Goal: Obtain resource: Download file/media

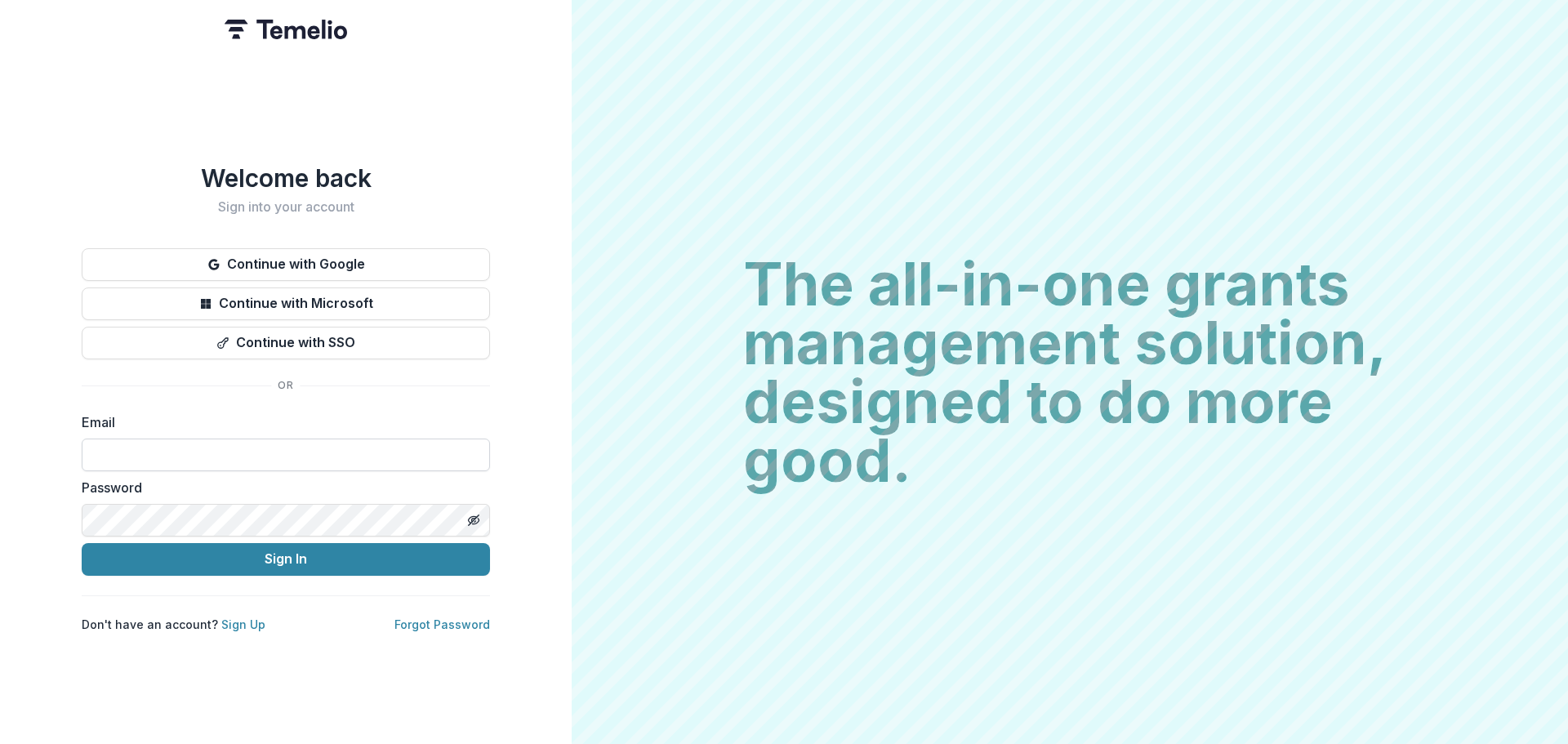
click at [315, 442] on input at bounding box center [285, 455] width 409 height 33
type input "**********"
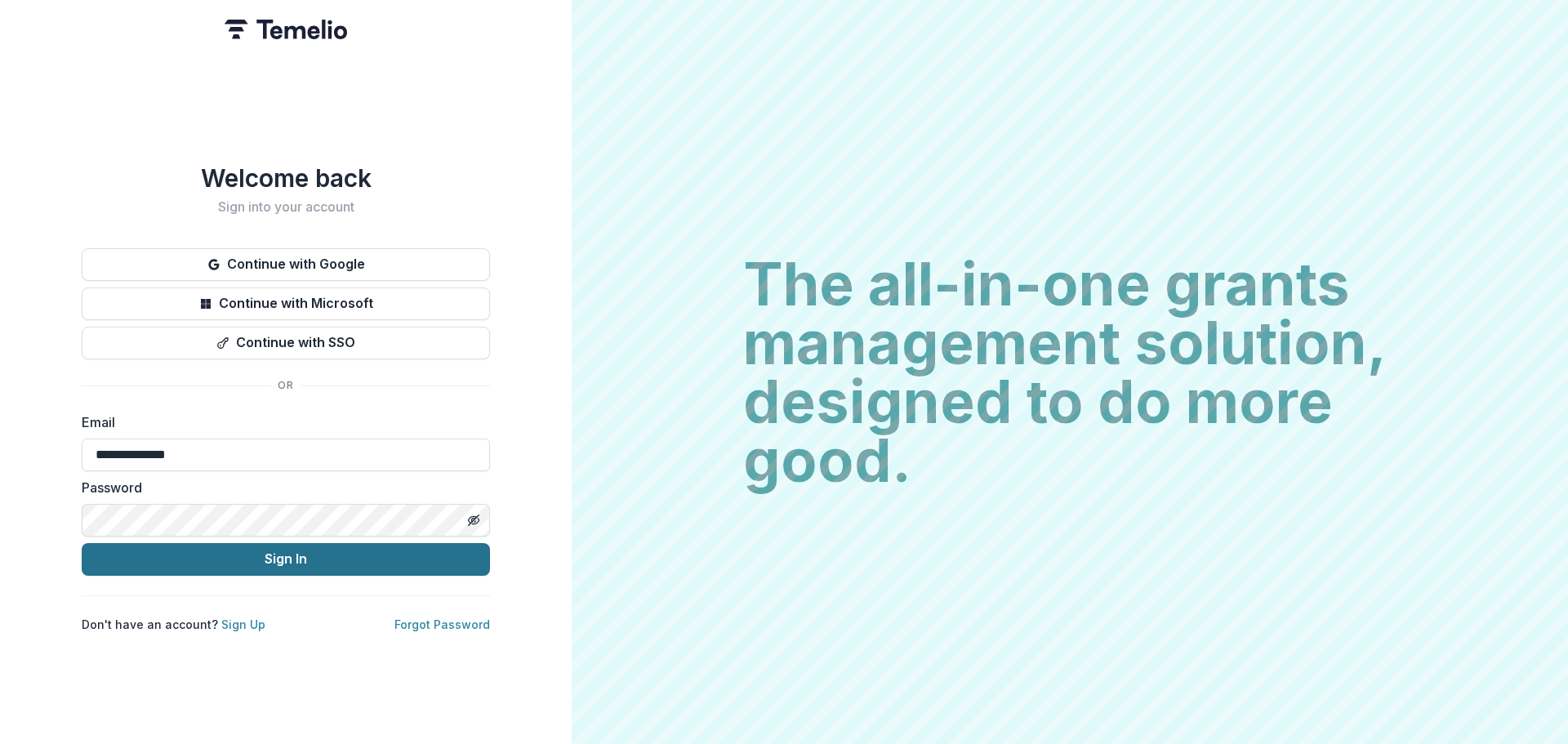
click at [258, 565] on button "Sign In" at bounding box center [285, 559] width 409 height 33
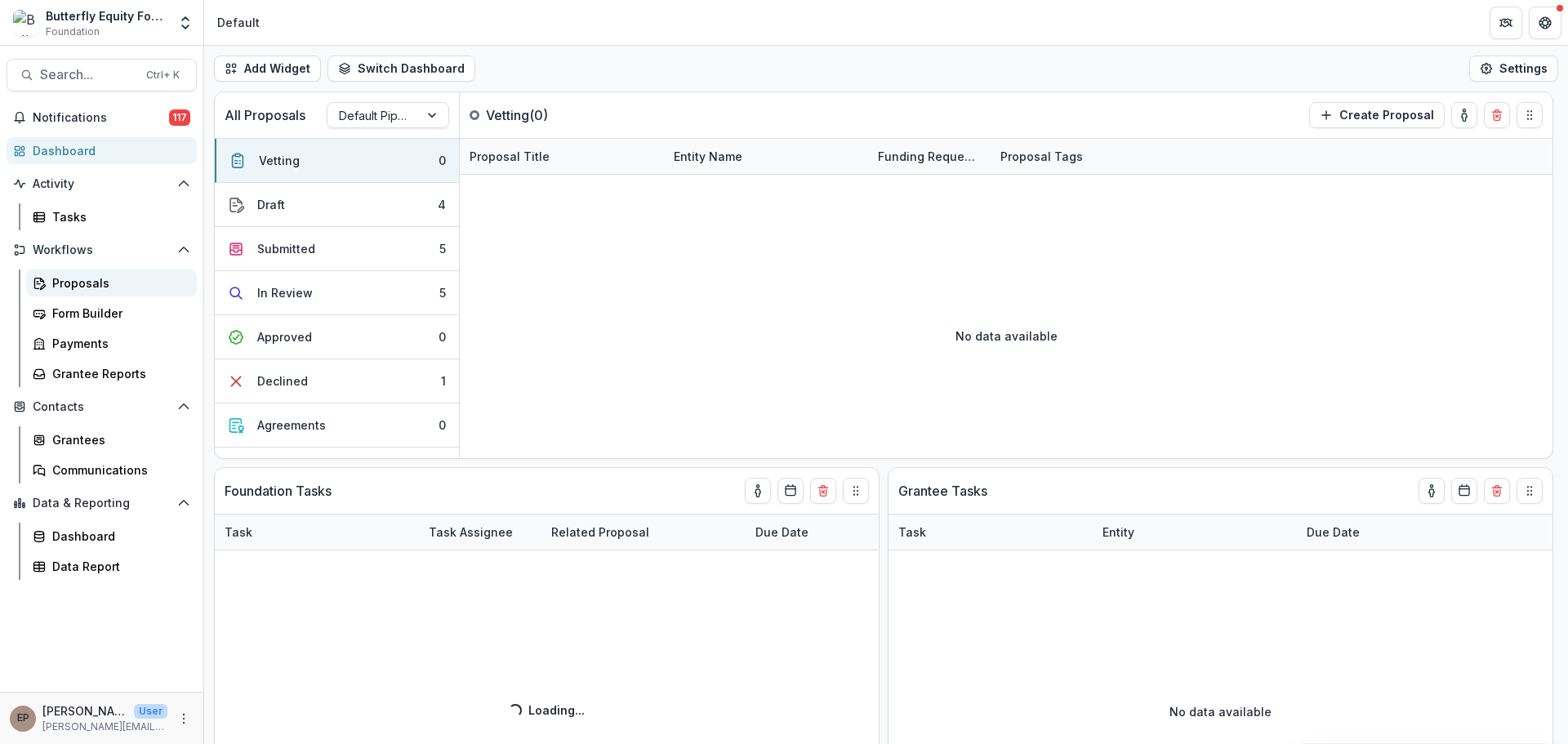
click at [86, 281] on div "Proposals" at bounding box center [118, 283] width 132 height 17
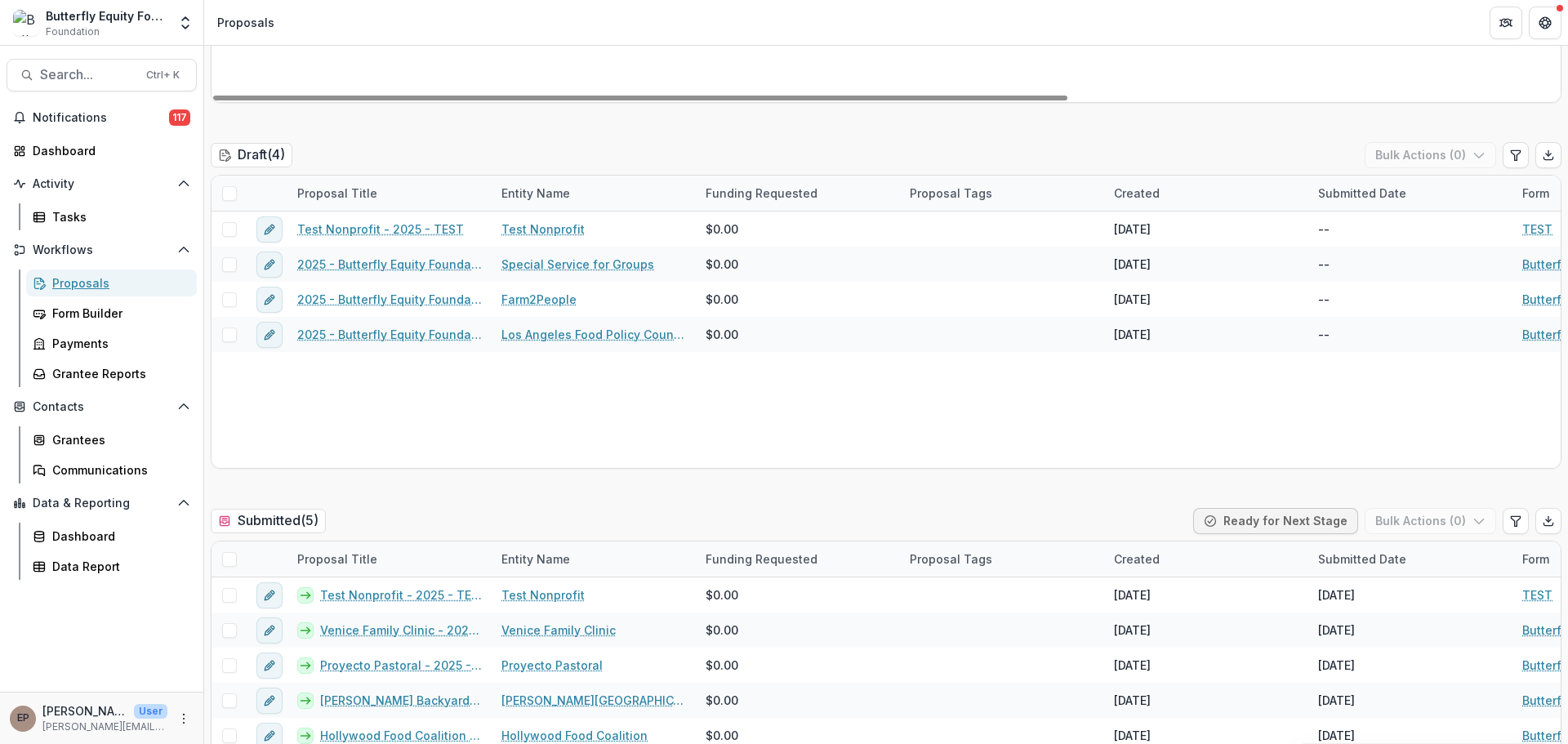
scroll to position [735, 0]
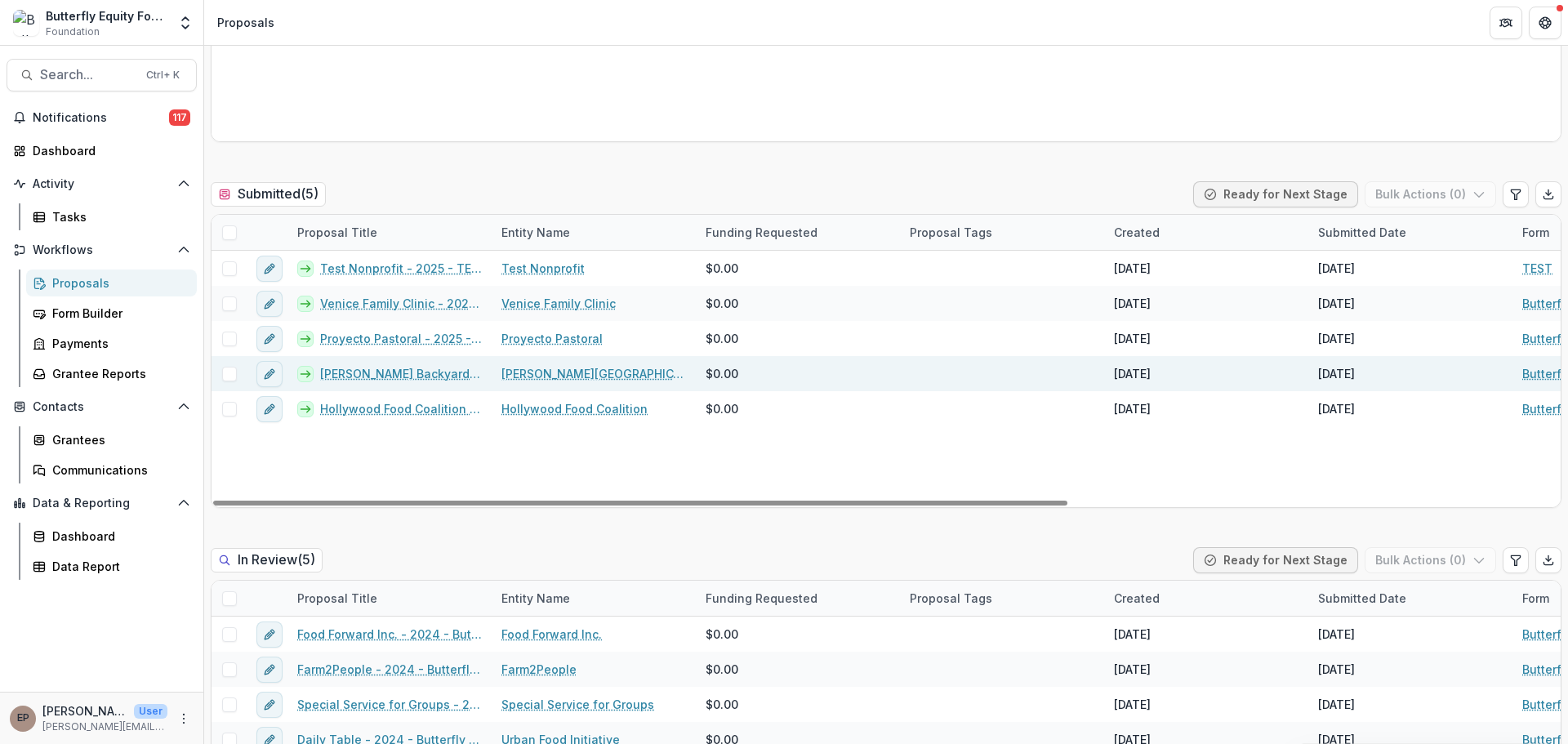
click at [369, 377] on link "[PERSON_NAME] Backyard Farm - 2025 - Butterfly Equity Foundation - Annual Info …" at bounding box center [400, 373] width 162 height 17
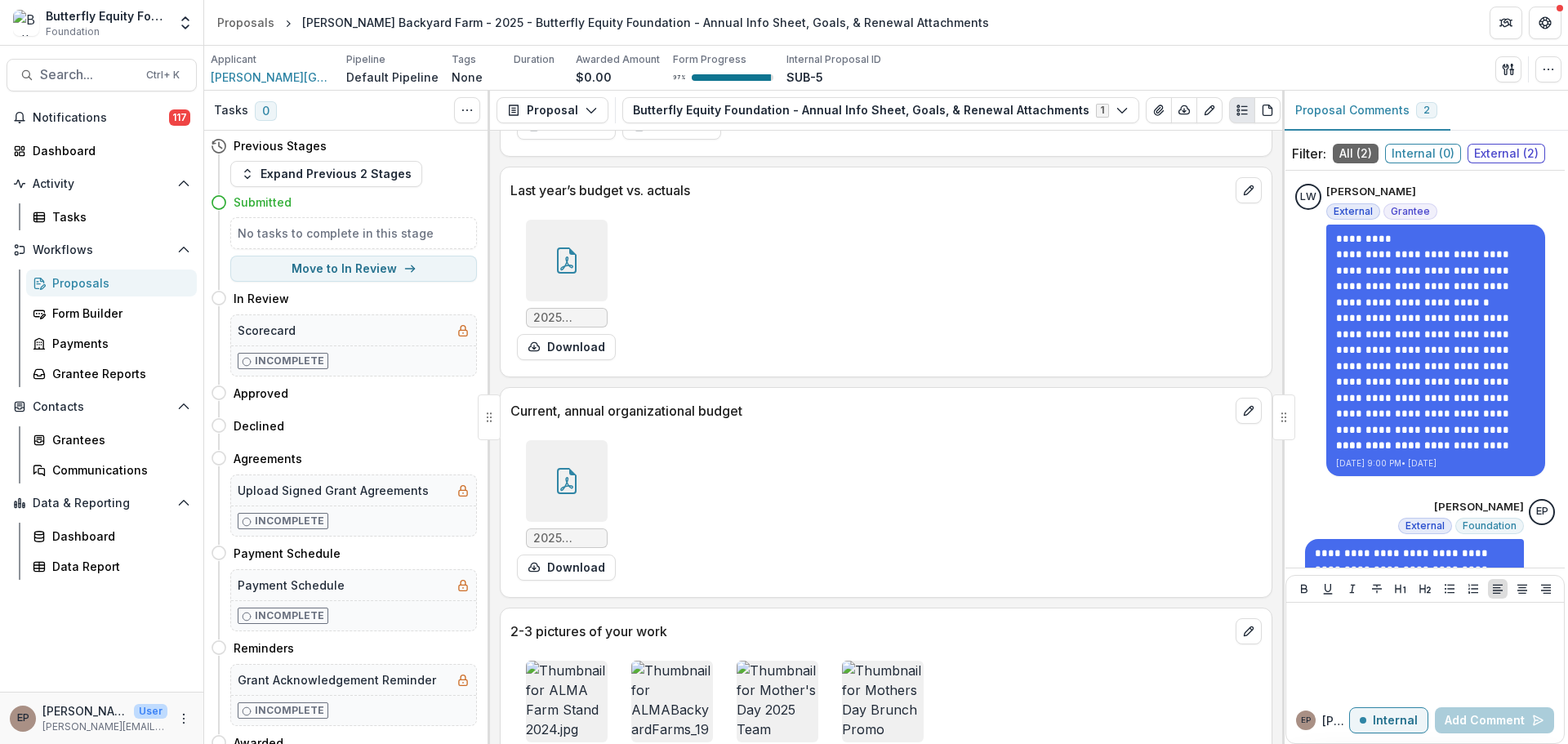
scroll to position [6236, 0]
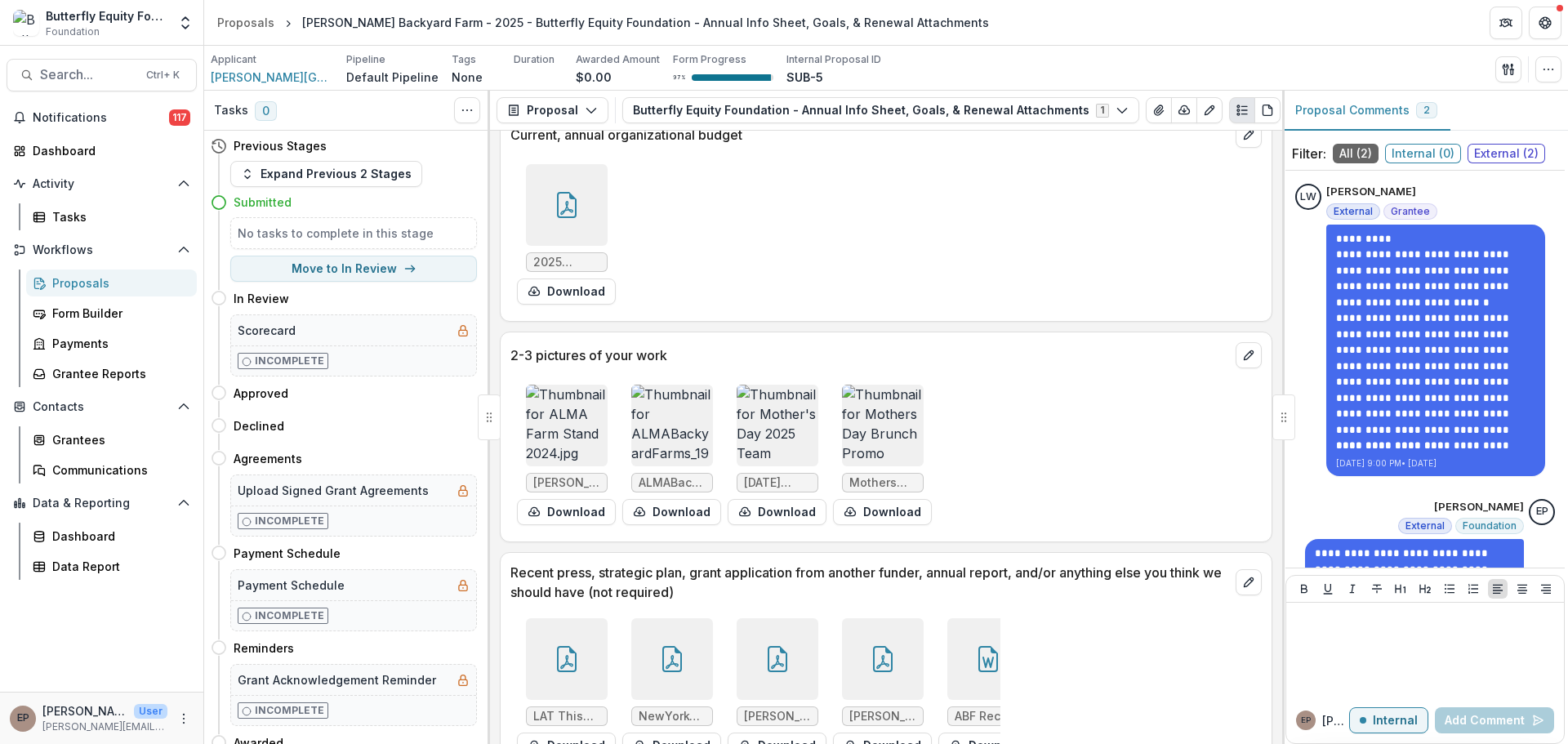
click at [667, 385] on img at bounding box center [672, 425] width 81 height 81
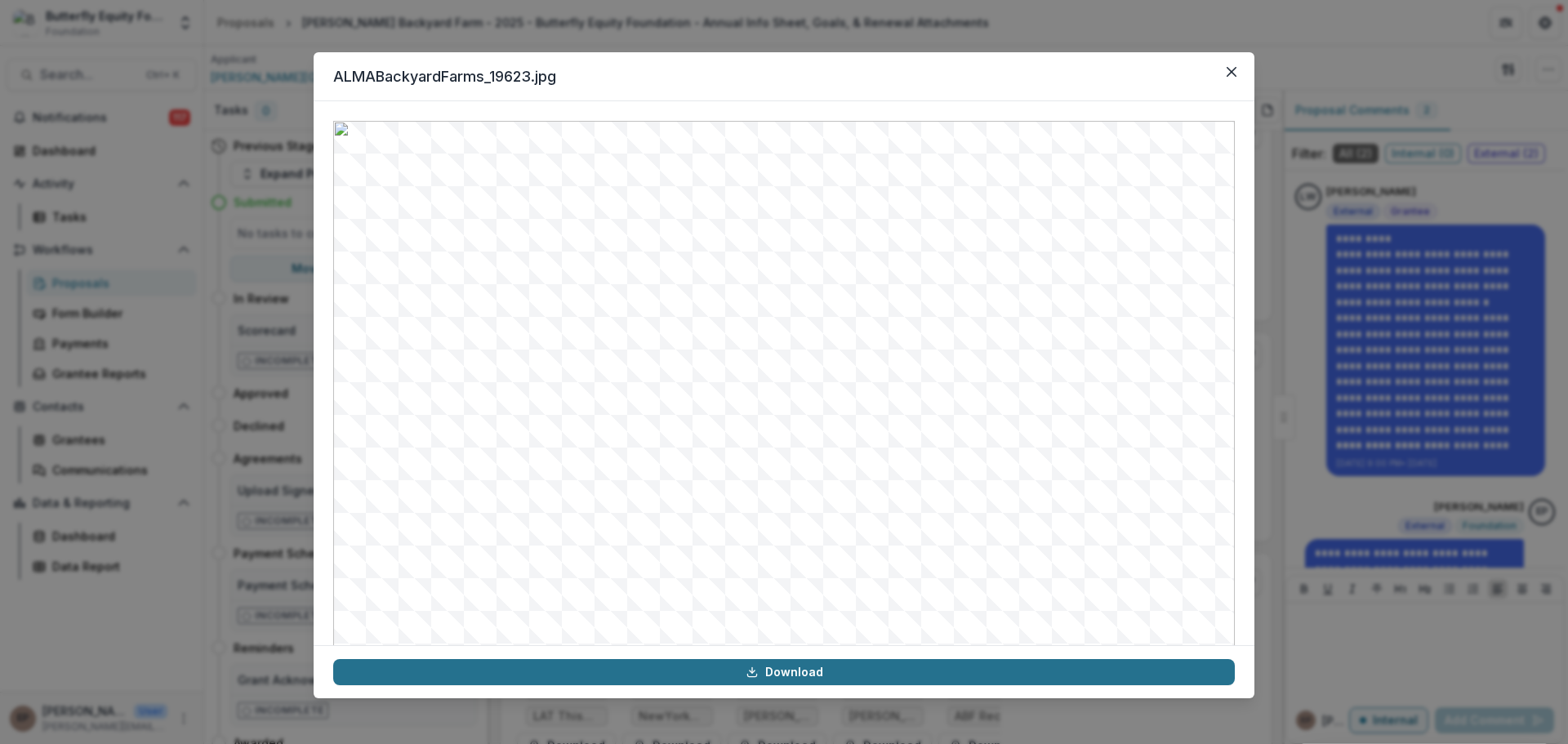
click at [741, 676] on link "Download" at bounding box center [784, 672] width 902 height 26
click at [1226, 65] on button "Close" at bounding box center [1232, 72] width 26 height 26
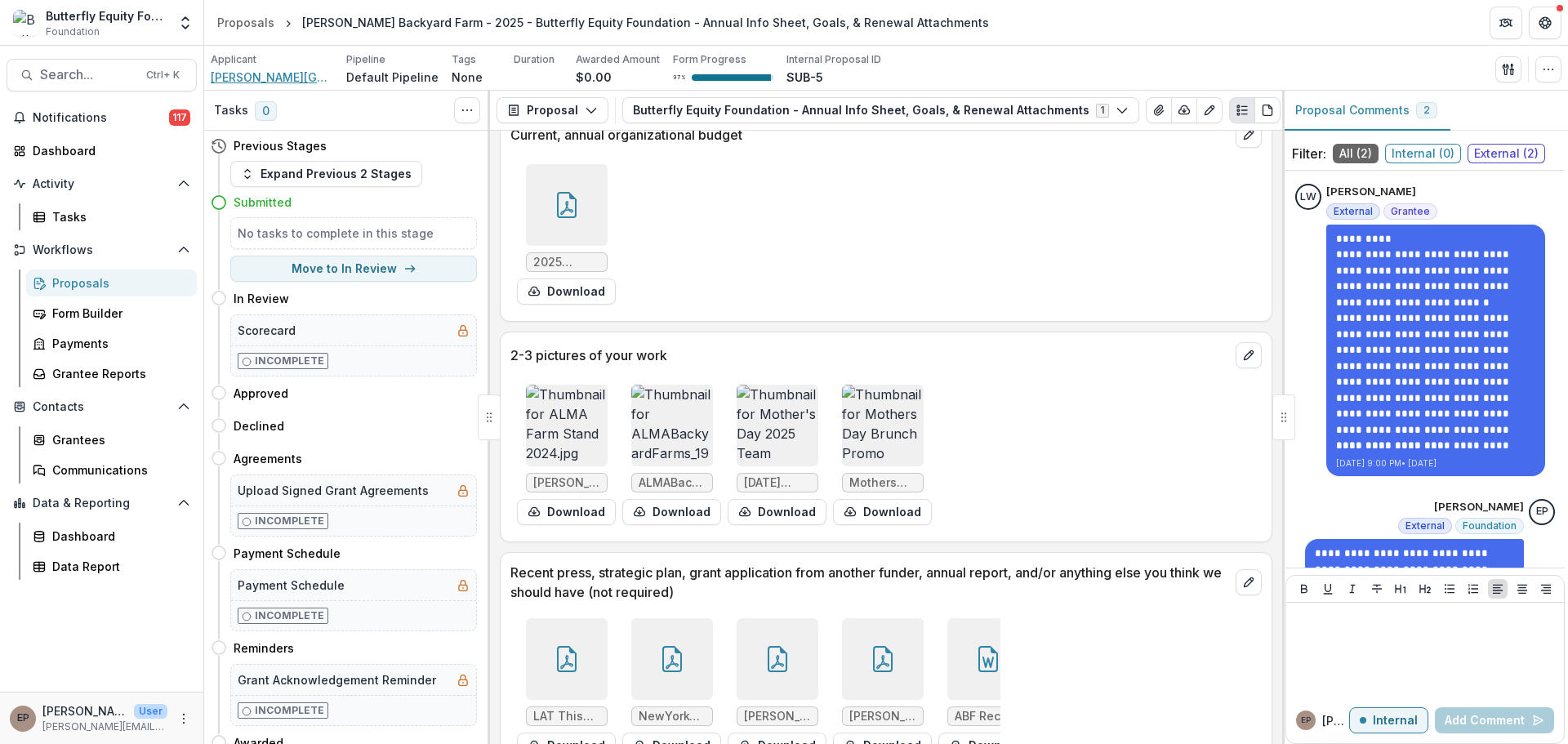
click at [270, 74] on span "[PERSON_NAME][GEOGRAPHIC_DATA]" at bounding box center [271, 76] width 123 height 17
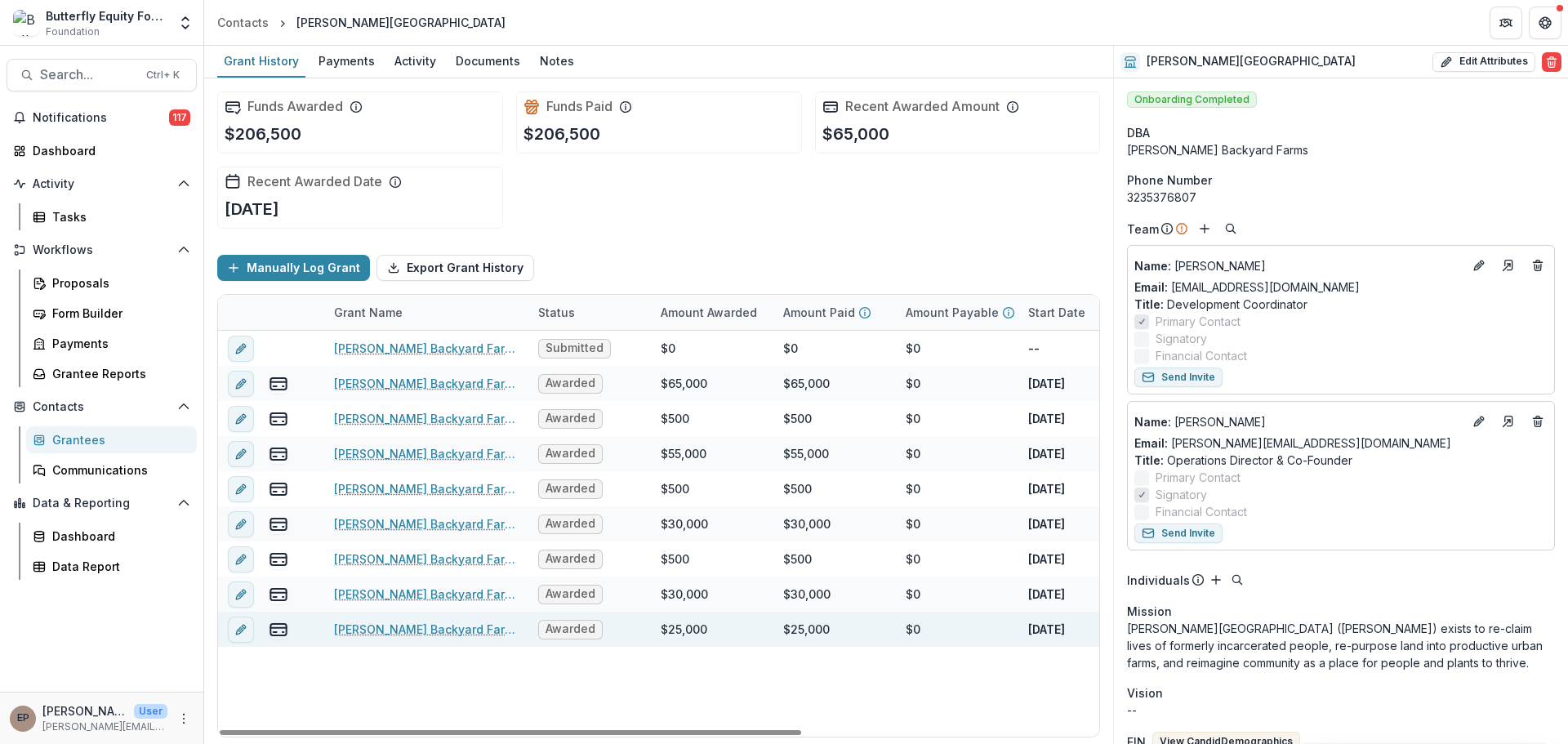
click at [414, 629] on link "[PERSON_NAME] Backyard Farm - Grant - [DATE]" at bounding box center [426, 629] width 184 height 17
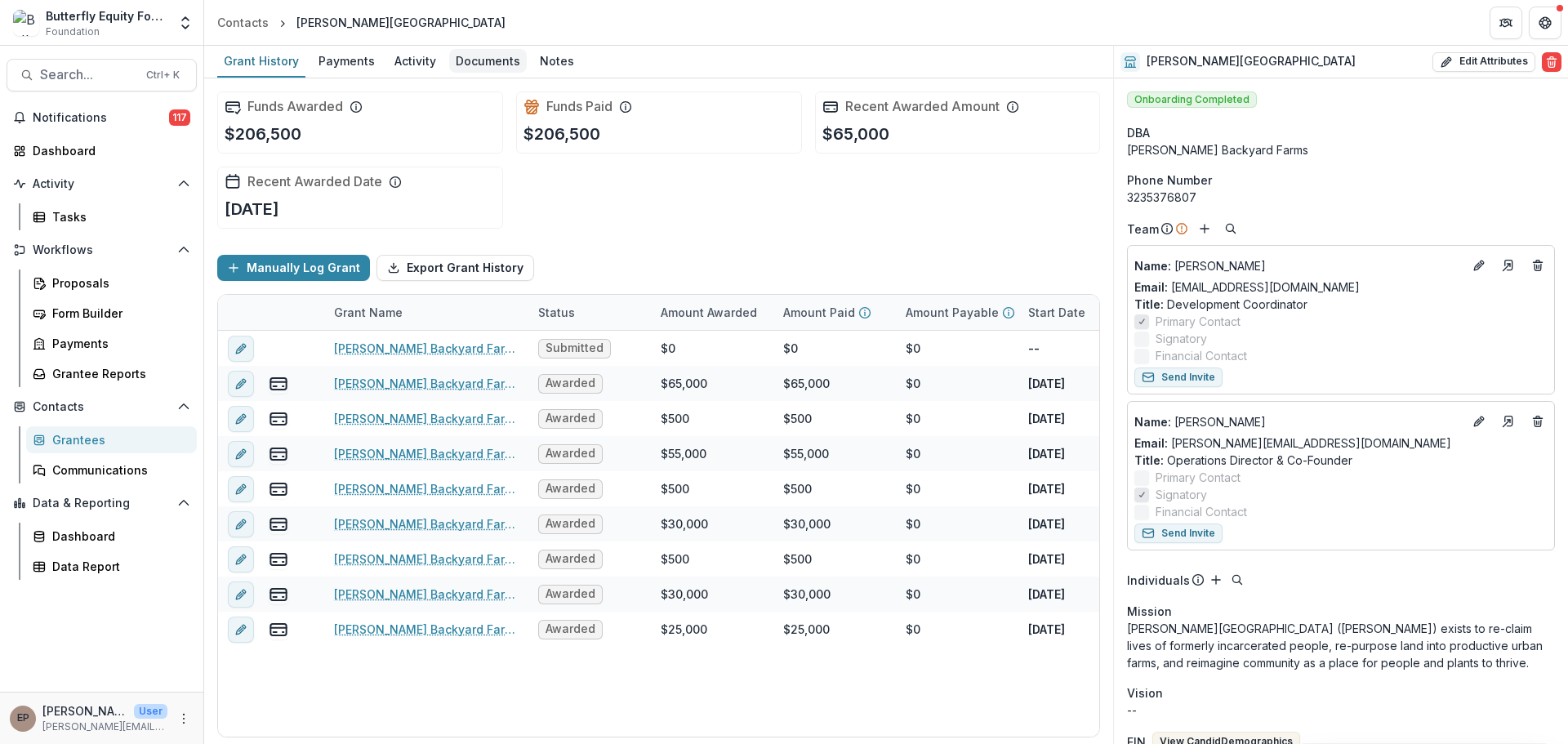
click at [463, 64] on div "Documents" at bounding box center [488, 61] width 77 height 24
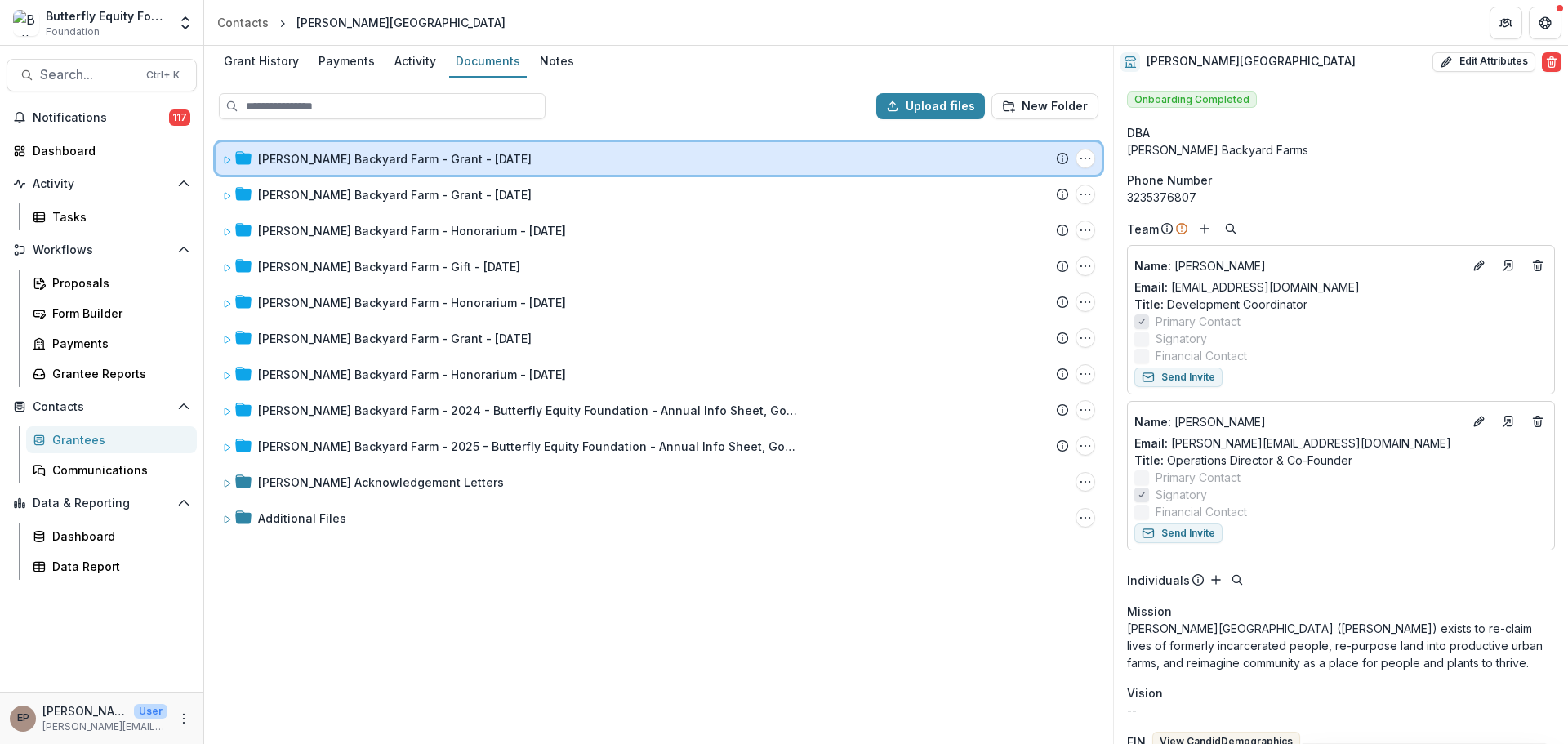
click at [227, 163] on icon at bounding box center [227, 160] width 6 height 7
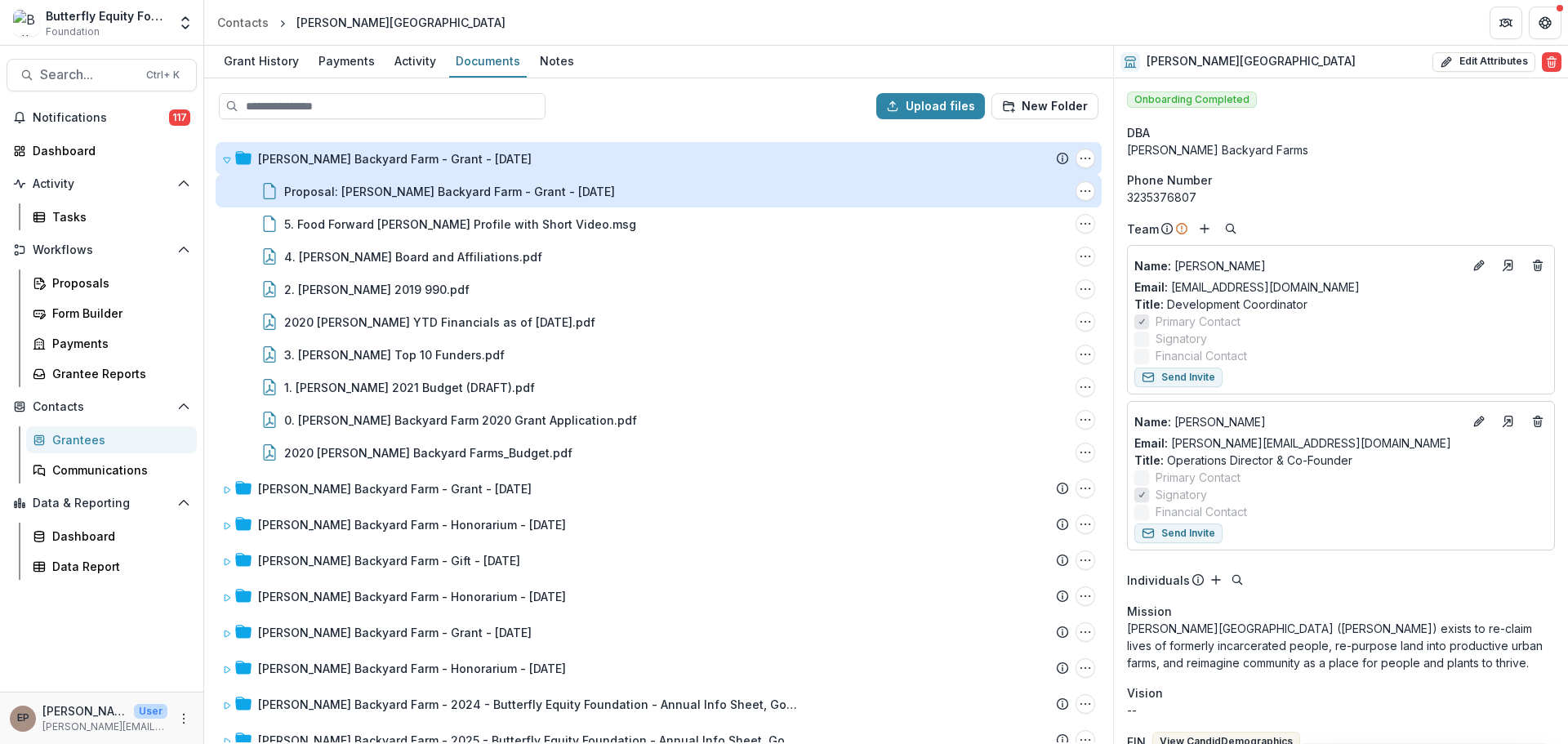
click at [330, 198] on div "Proposal: [PERSON_NAME] Backyard Farm - Grant - [DATE]" at bounding box center [450, 191] width 331 height 17
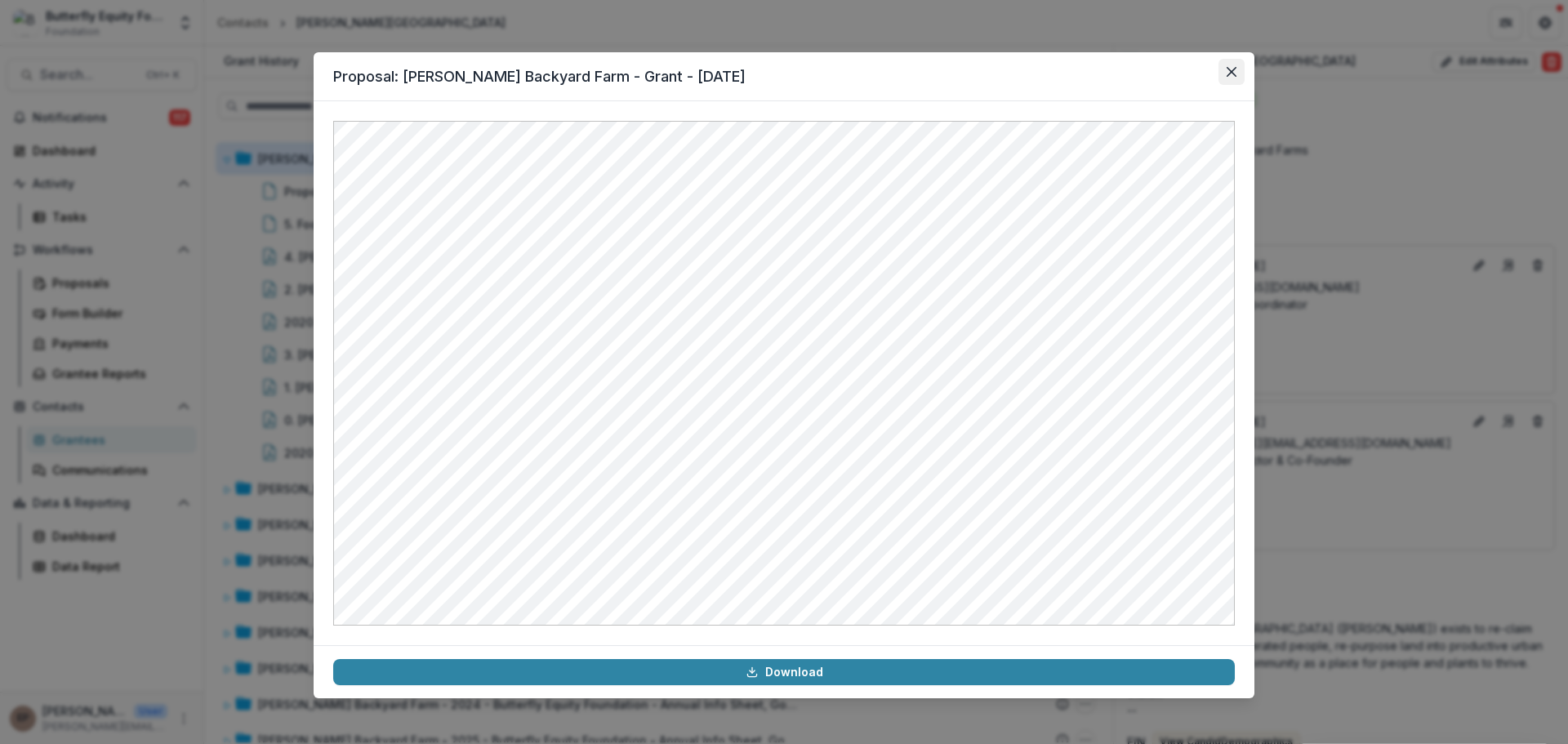
click at [1237, 75] on button "Close" at bounding box center [1232, 72] width 26 height 26
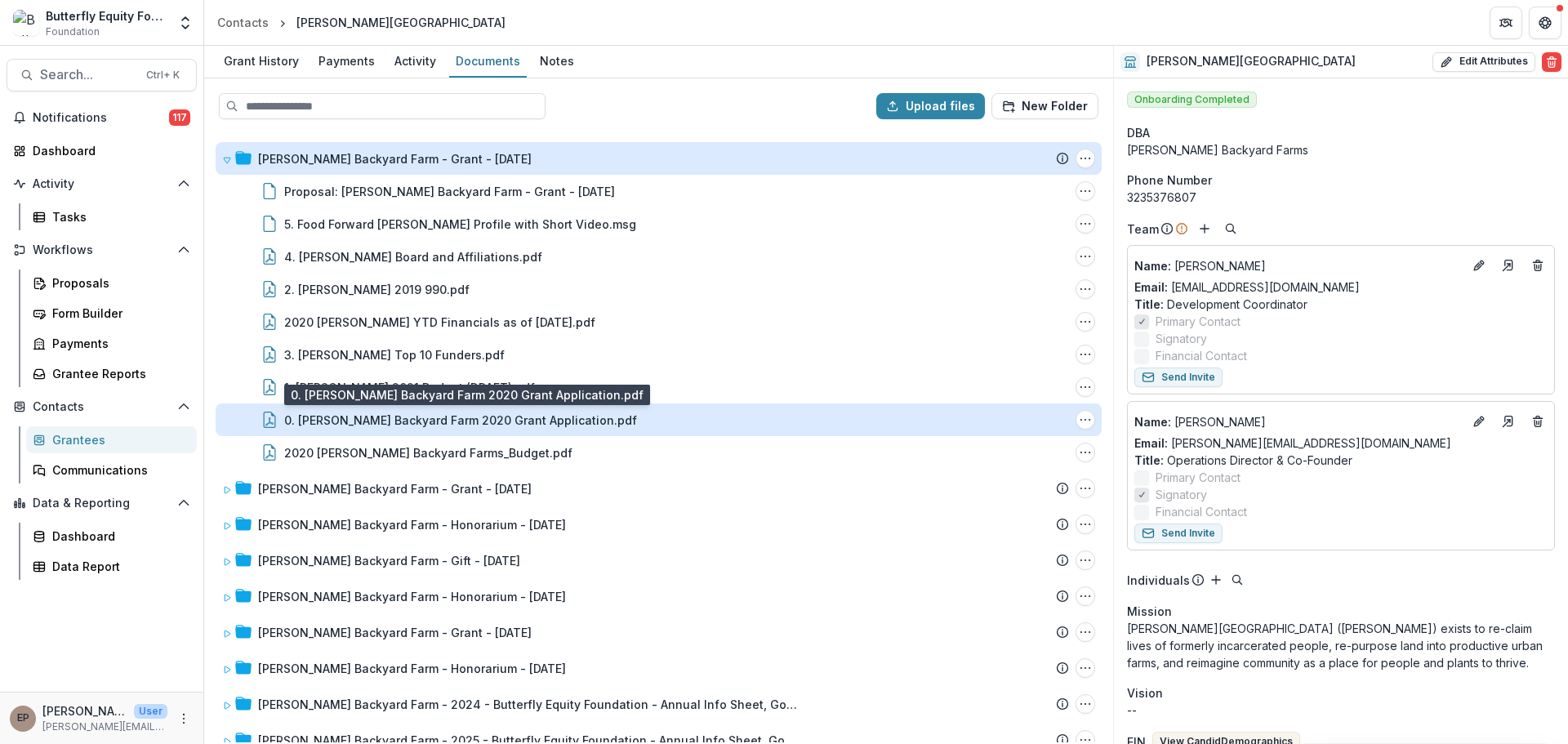
click at [451, 414] on div "0. [PERSON_NAME] Backyard Farm 2020 Grant Application.pdf" at bounding box center [460, 420] width 353 height 17
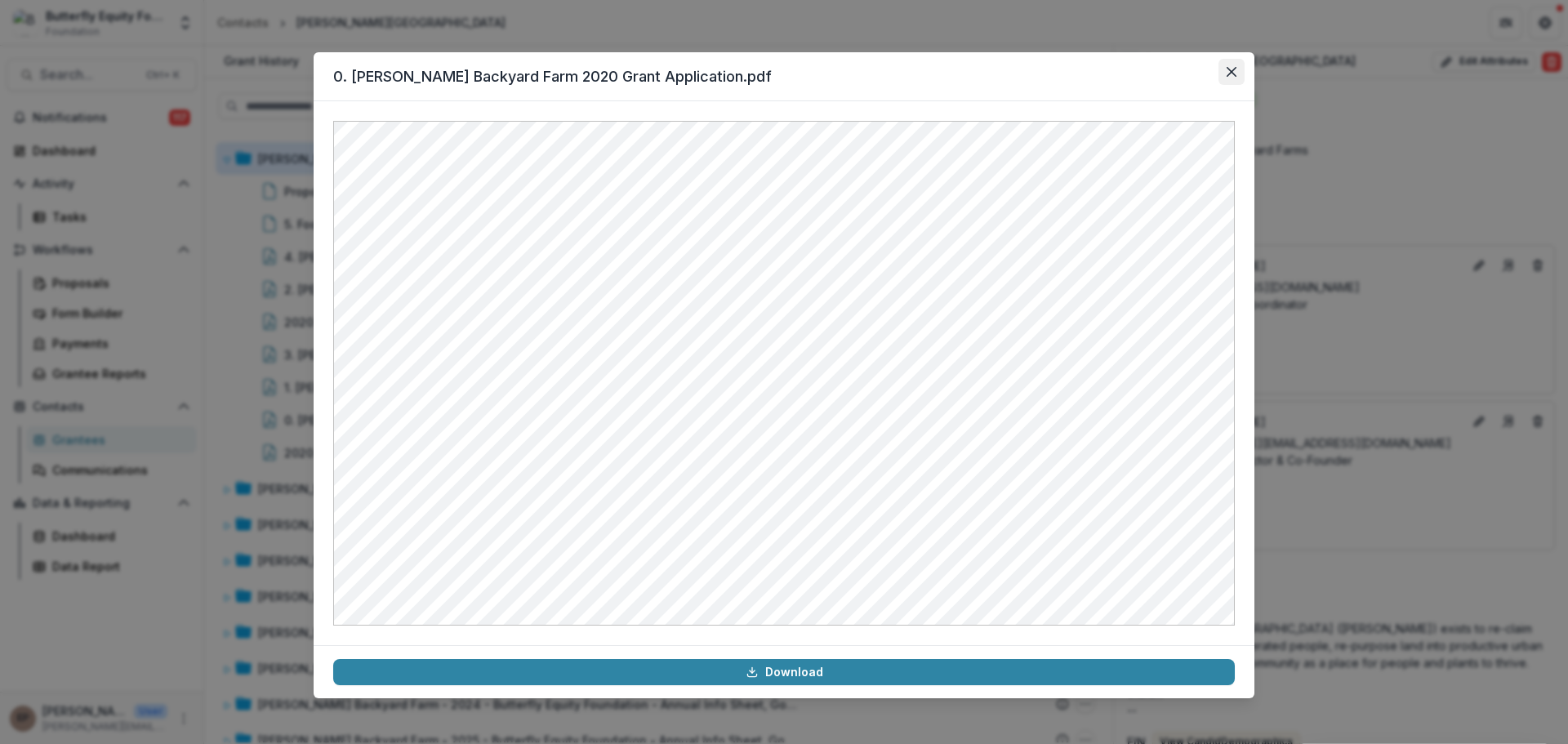
click at [1229, 76] on button "Close" at bounding box center [1232, 72] width 26 height 26
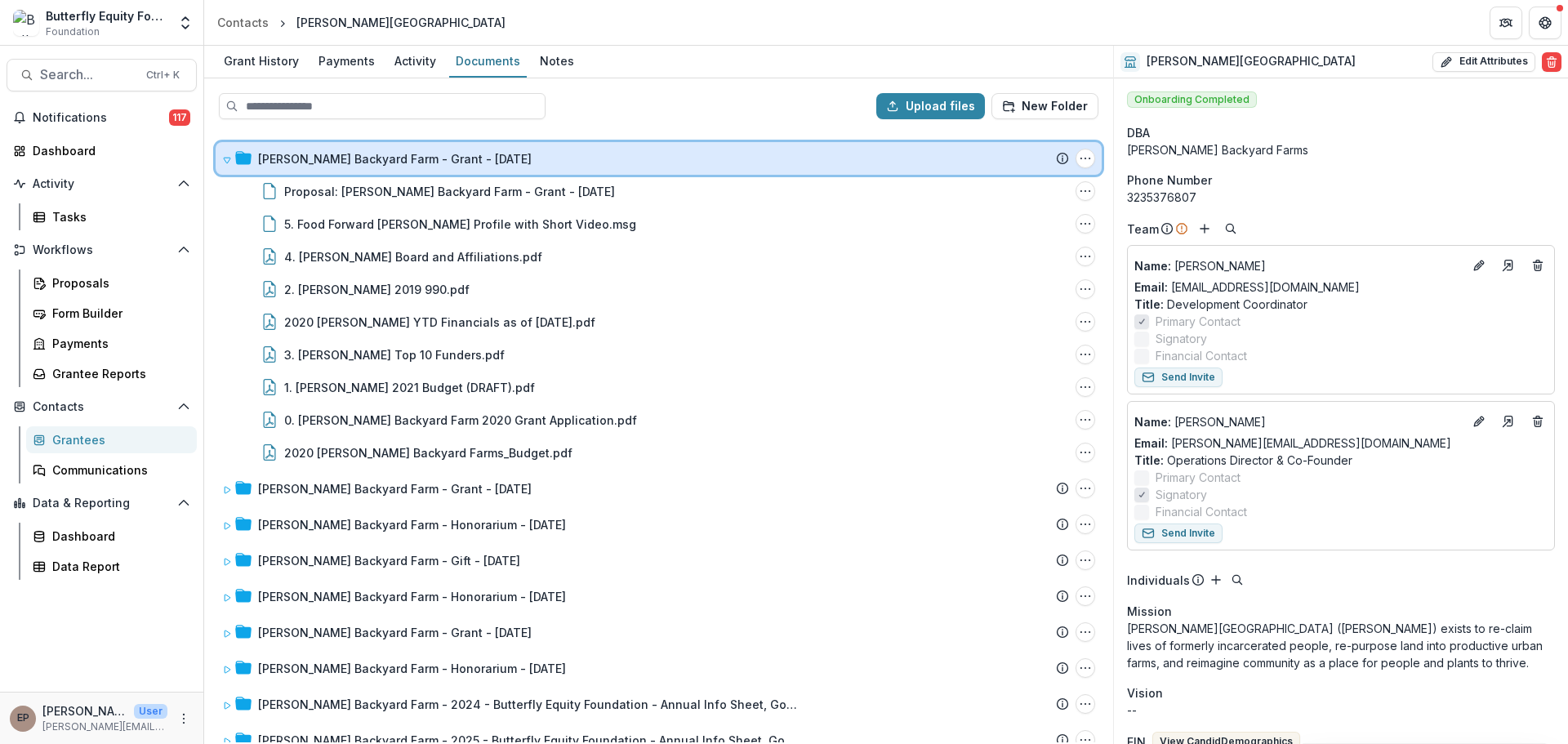
click at [220, 155] on div "[PERSON_NAME] Backyard Farm - Grant - [DATE] Submission Temelio Proposal Attach…" at bounding box center [659, 159] width 886 height 33
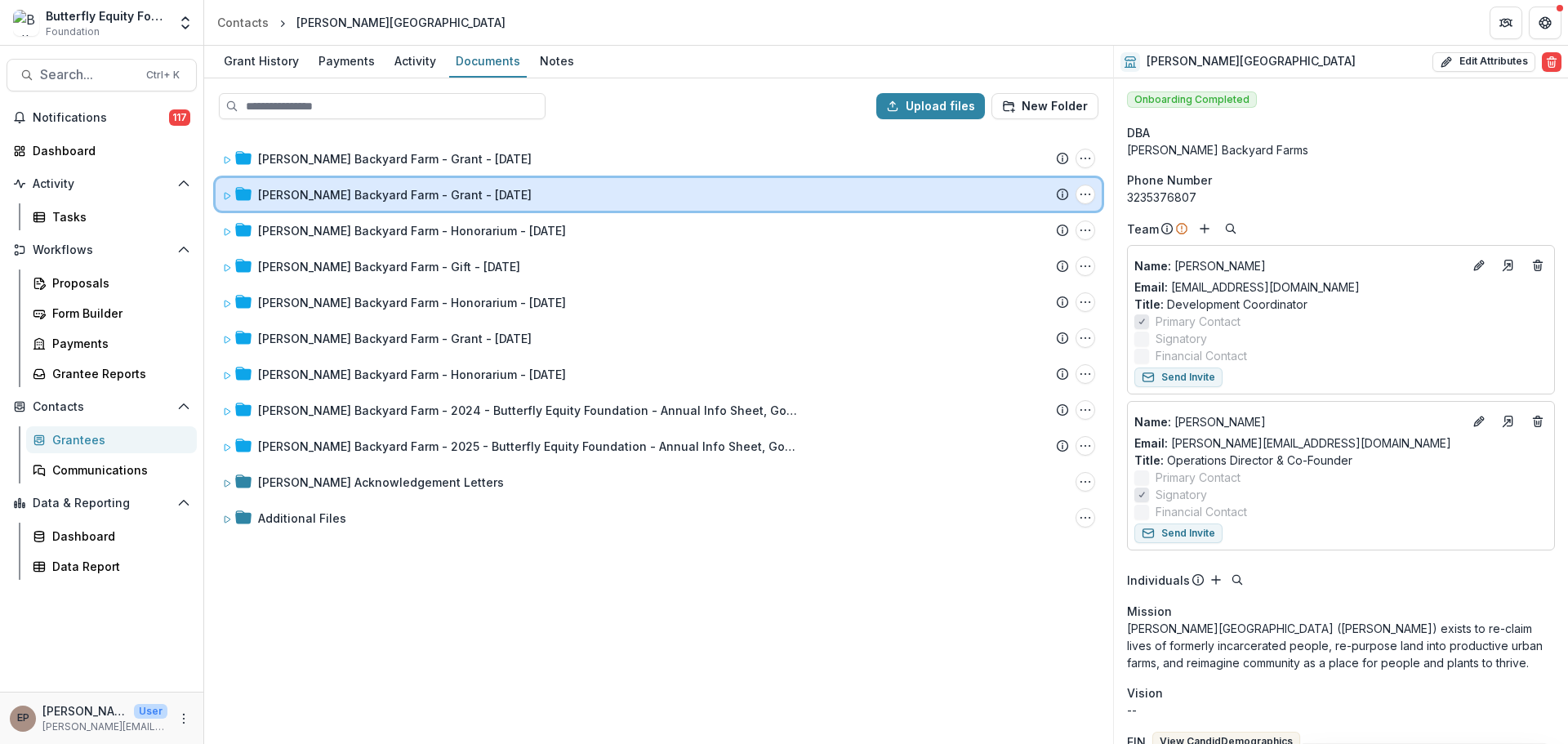
click at [229, 194] on icon at bounding box center [227, 196] width 6 height 7
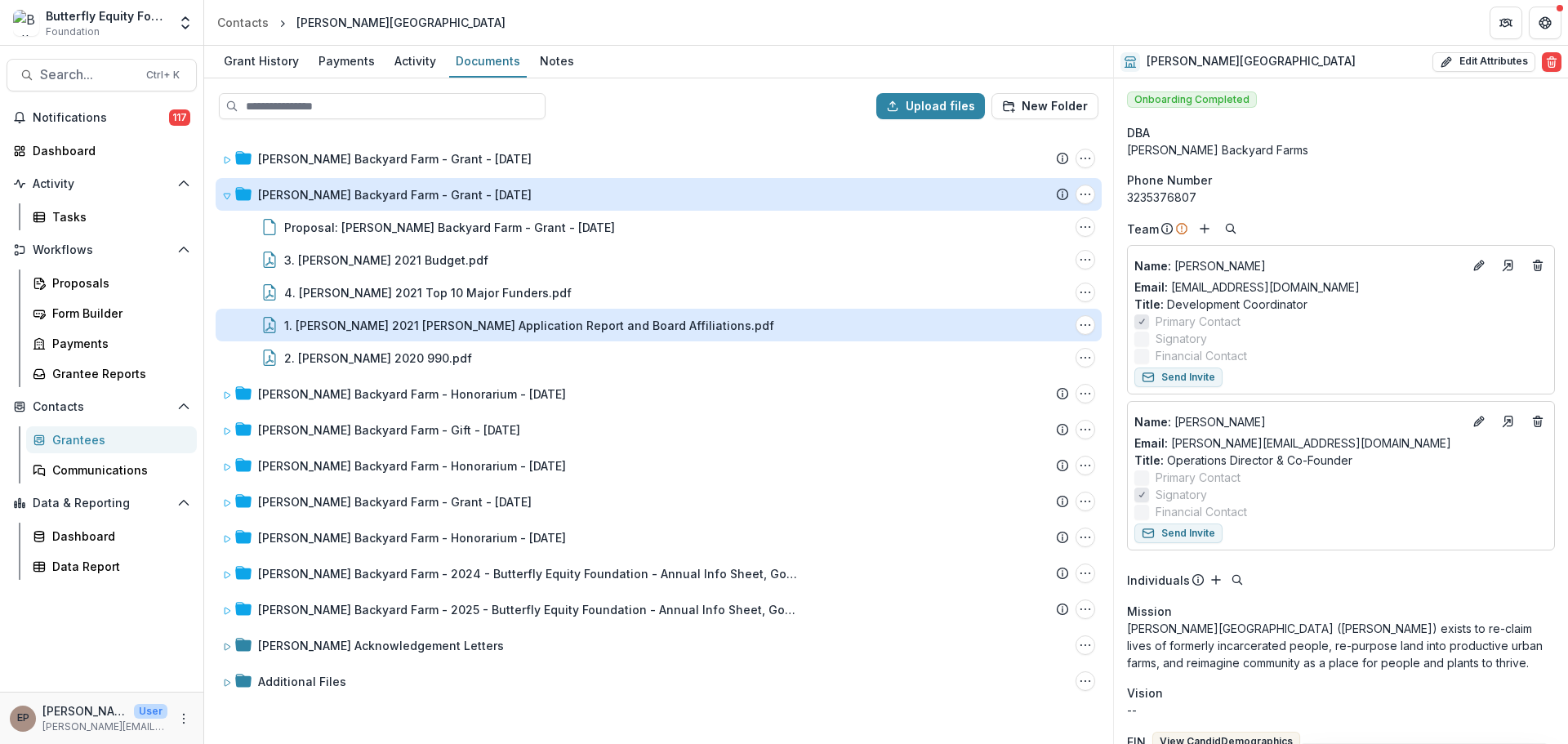
click at [444, 327] on div "1. [PERSON_NAME] 2021 [PERSON_NAME] Application Report and Board Affiliations.p…" at bounding box center [530, 325] width 490 height 17
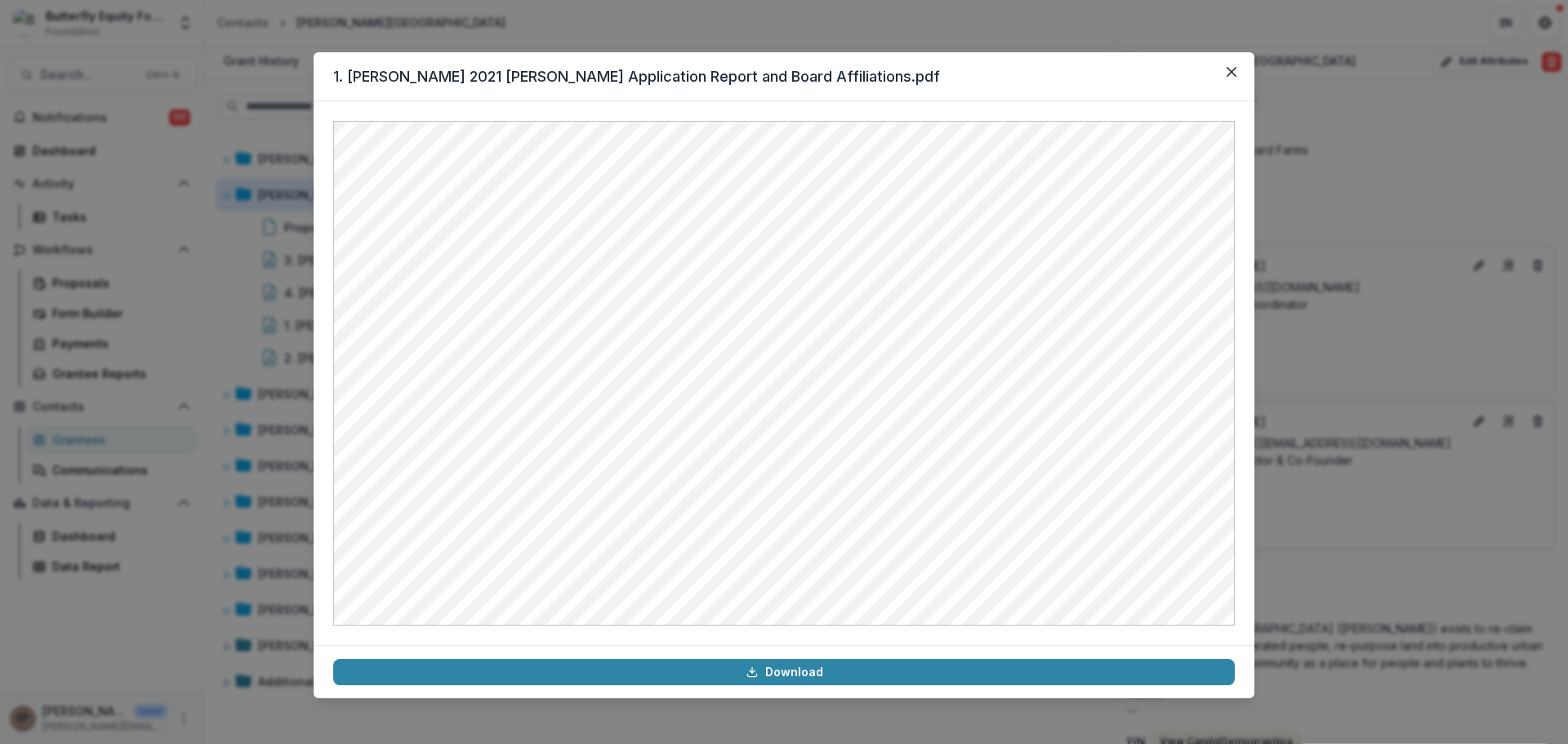
click at [1234, 76] on icon "Close" at bounding box center [1232, 72] width 10 height 10
